Goal: Download file/media

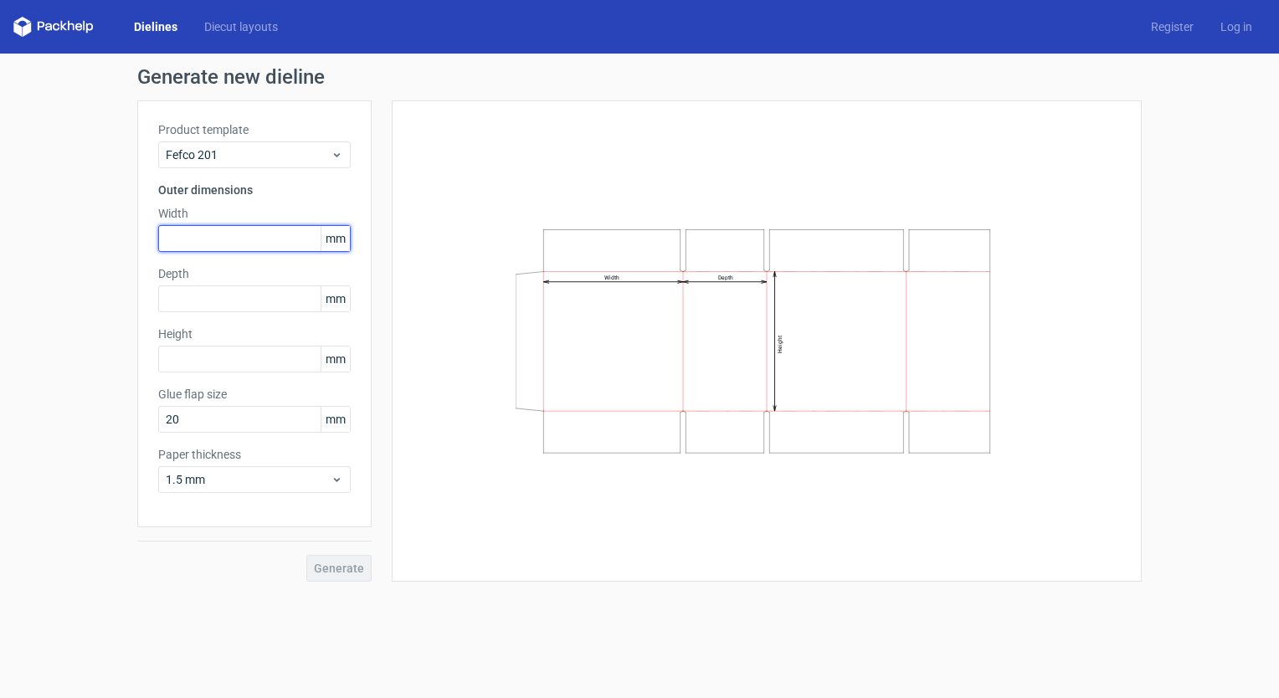
click at [195, 236] on input "text" at bounding box center [254, 238] width 192 height 27
type input "270"
type input "245"
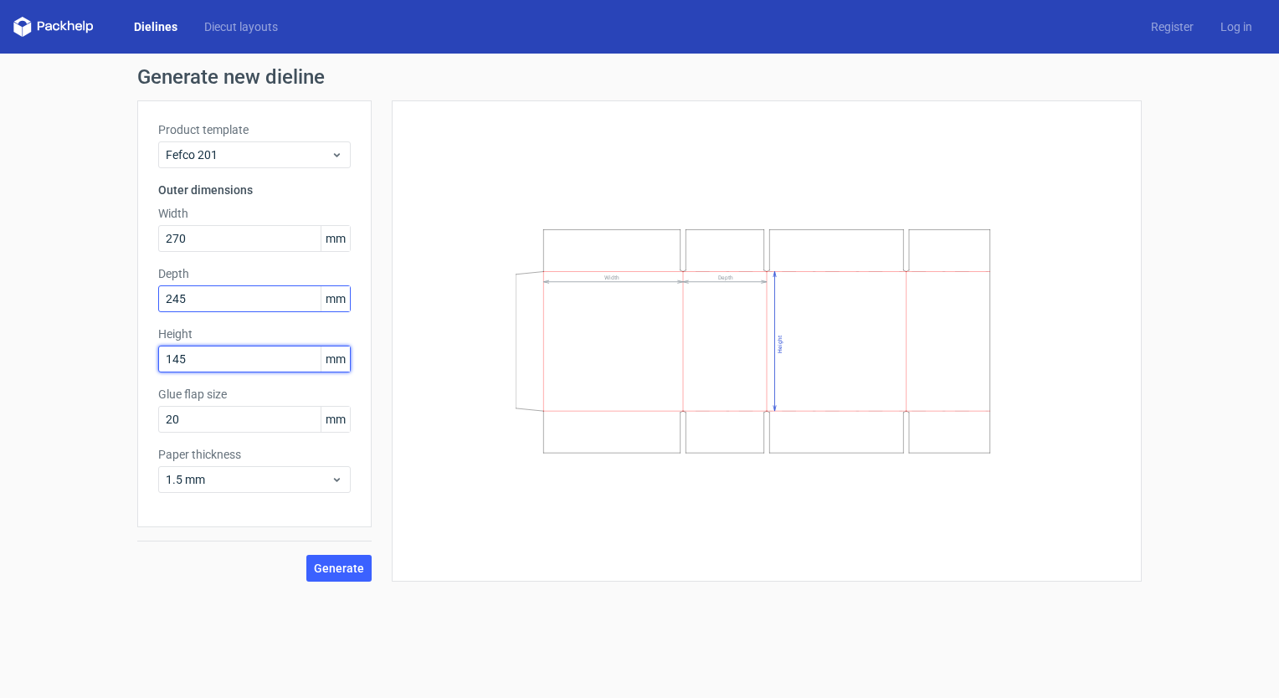
type input "145"
click at [261, 303] on input "245" at bounding box center [254, 298] width 192 height 27
type input "252"
click at [339, 567] on span "Generate" at bounding box center [339, 568] width 50 height 12
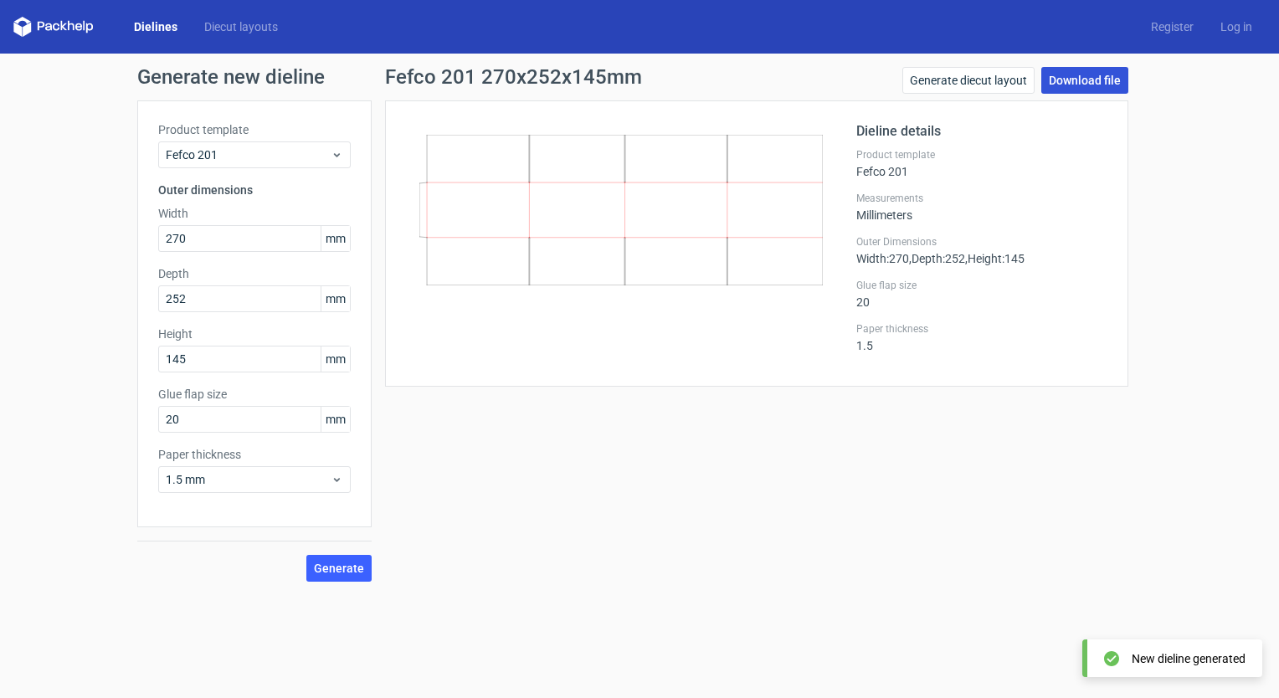
click at [1078, 82] on link "Download file" at bounding box center [1084, 80] width 87 height 27
